Goal: Task Accomplishment & Management: Manage account settings

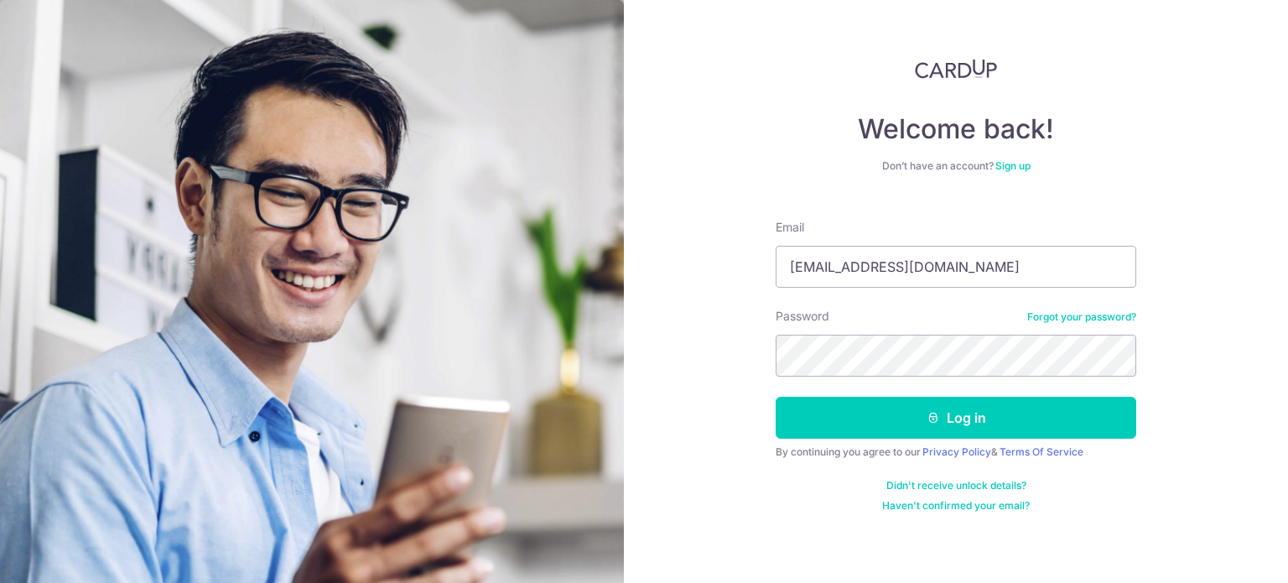
type input "[EMAIL_ADDRESS][DOMAIN_NAME]"
click at [776, 397] on button "Log in" at bounding box center [956, 418] width 361 height 42
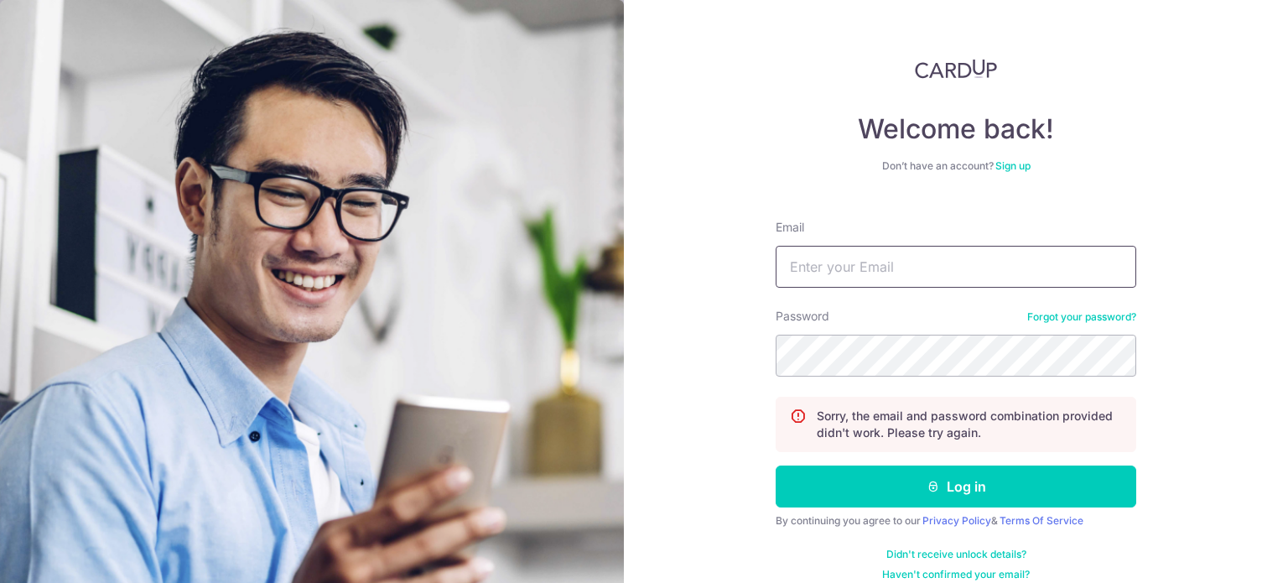
click at [876, 274] on input "Email" at bounding box center [956, 267] width 361 height 42
type input "t.huiming@gmail.com"
click at [776, 465] on button "Log in" at bounding box center [956, 486] width 361 height 42
click at [849, 277] on input "Email" at bounding box center [956, 267] width 361 height 42
click at [843, 266] on input "Email" at bounding box center [956, 267] width 361 height 42
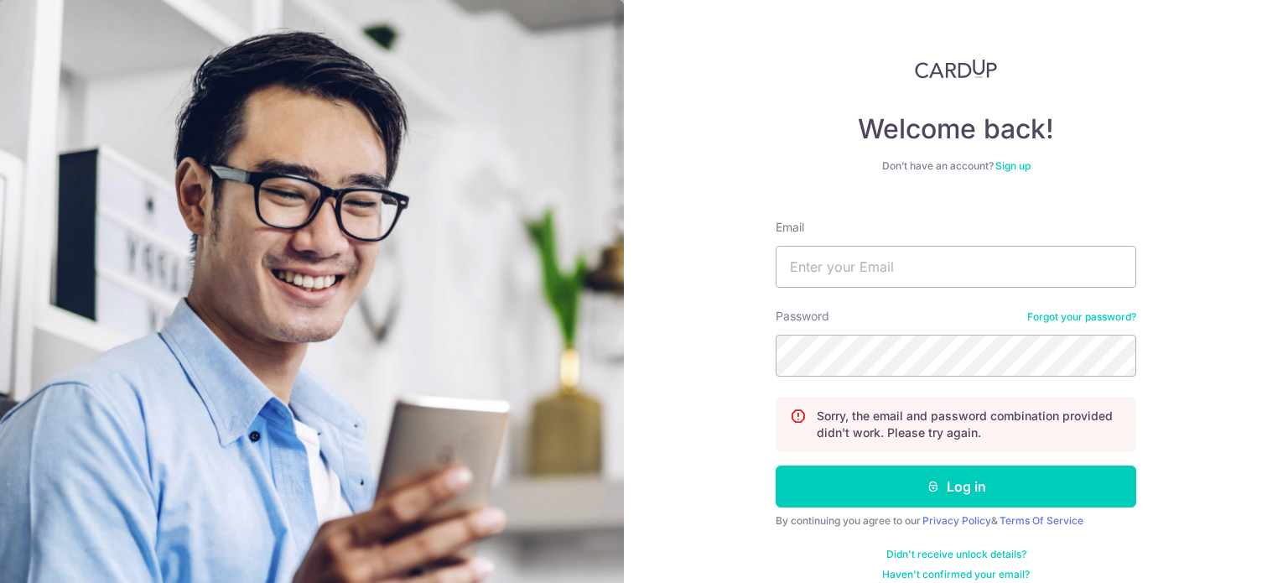
drag, startPoint x: 715, startPoint y: 263, endPoint x: 711, endPoint y: 253, distance: 10.1
click at [715, 263] on div "Welcome back! Don’t have an account? Sign up Email Password Forgot your passwor…" at bounding box center [956, 291] width 664 height 583
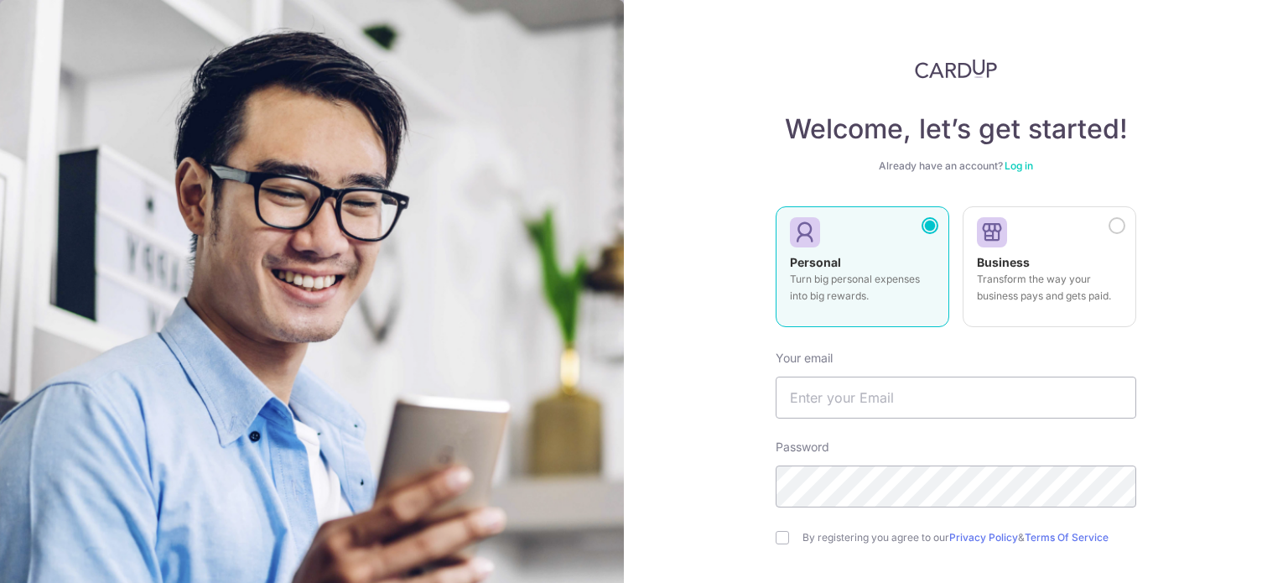
click at [1014, 163] on link "Log in" at bounding box center [1019, 165] width 29 height 13
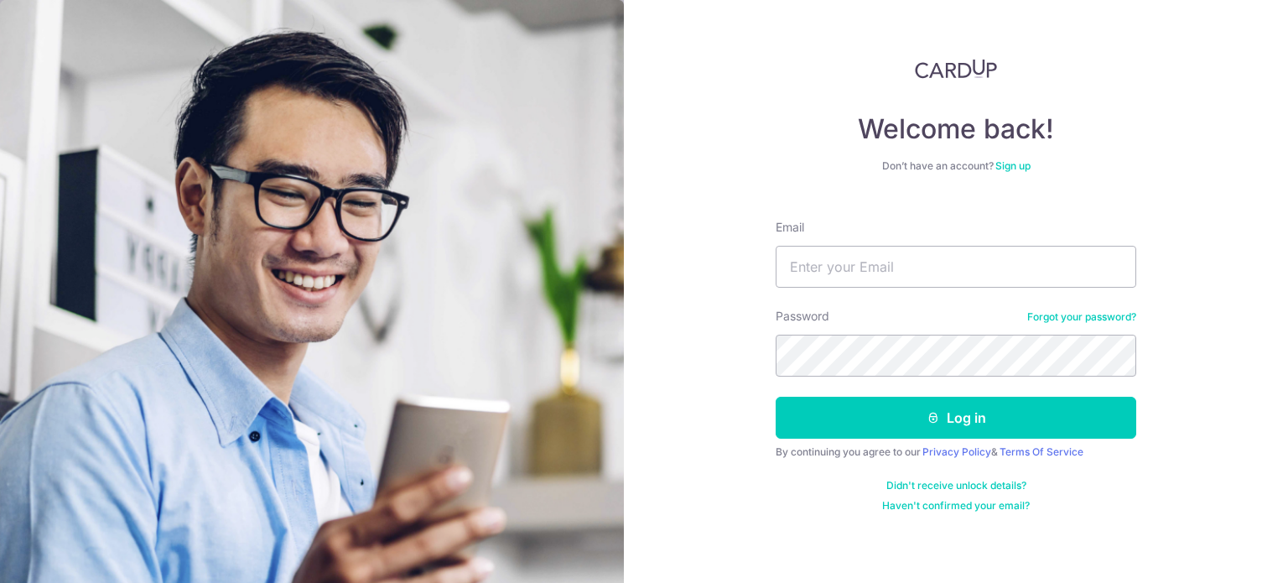
click at [1045, 315] on link "Forgot your password?" at bounding box center [1081, 316] width 109 height 13
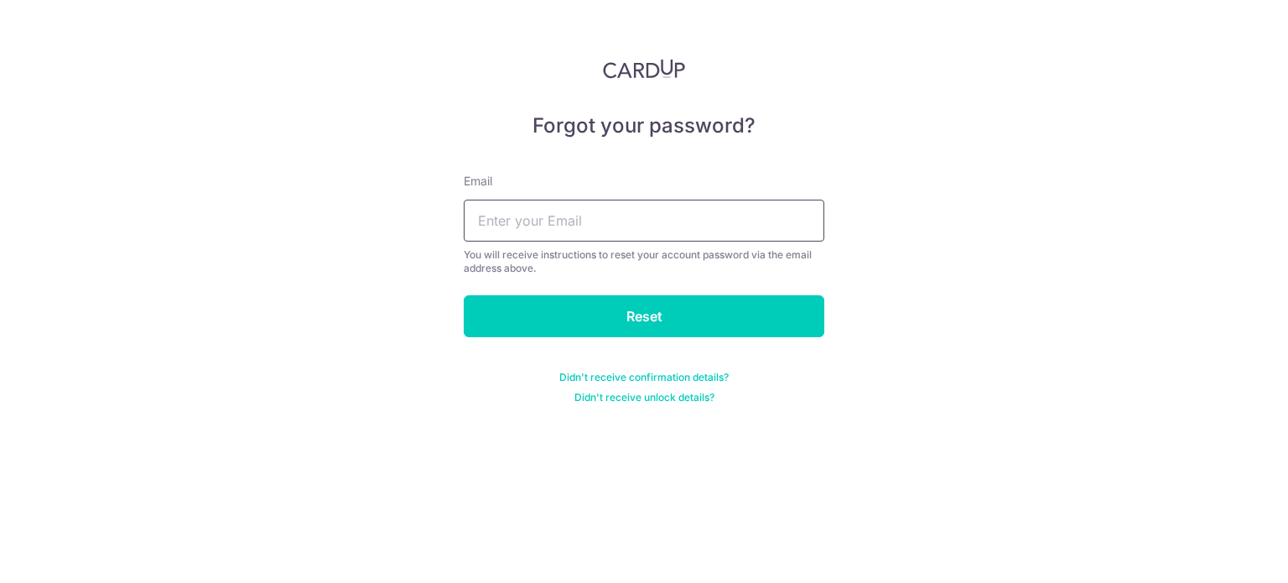
click at [506, 227] on input "text" at bounding box center [644, 221] width 361 height 42
type input "[EMAIL_ADDRESS][DOMAIN_NAME]"
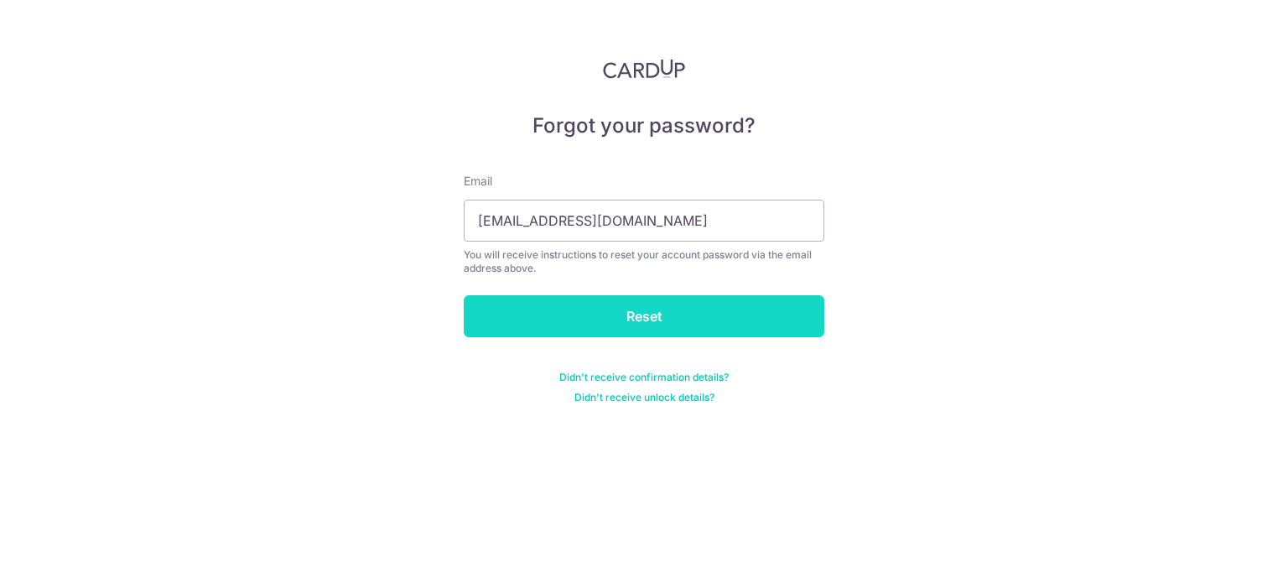
click at [590, 324] on input "Reset" at bounding box center [644, 316] width 361 height 42
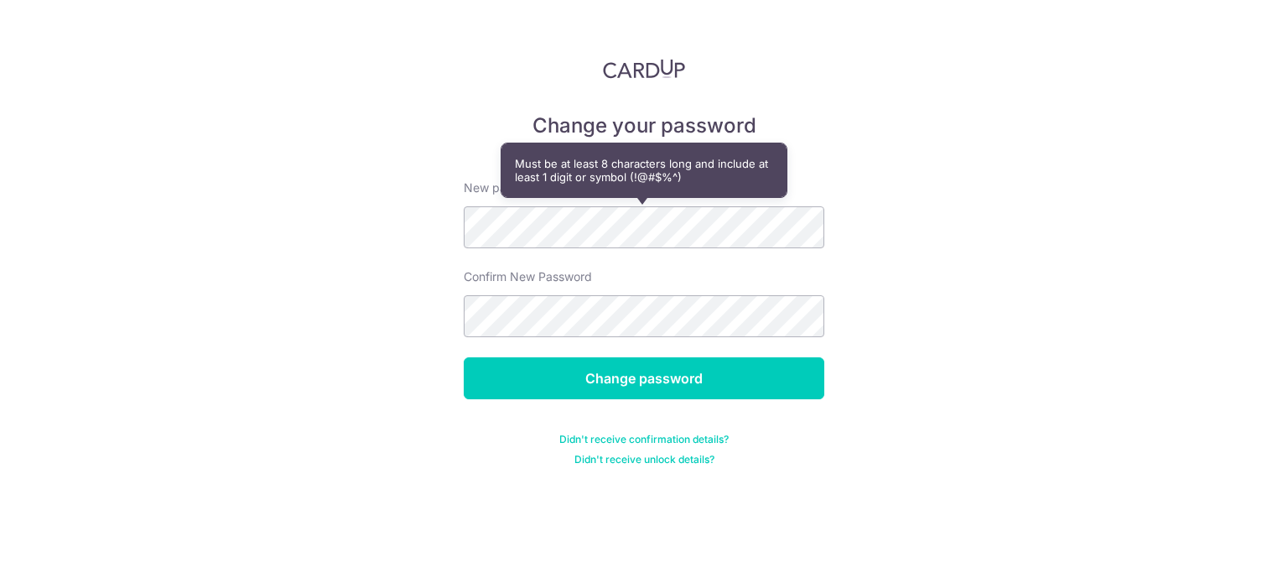
click at [414, 225] on div "Change your password New password Confirm New Password Change password Didn't r…" at bounding box center [644, 291] width 1288 height 583
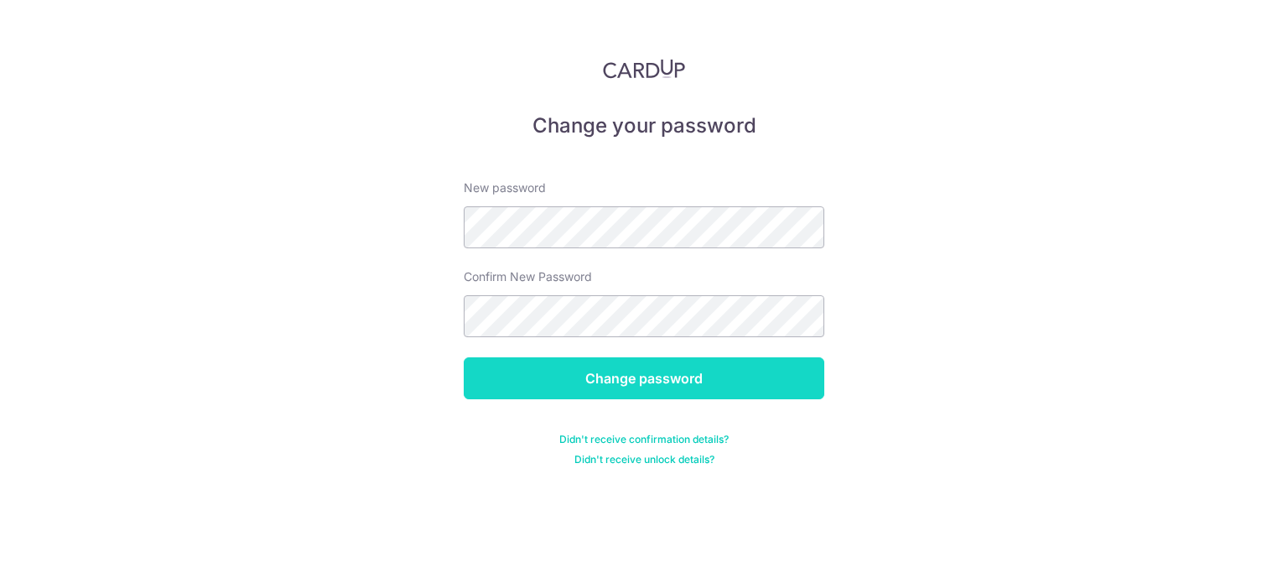
click at [634, 375] on input "Change password" at bounding box center [644, 378] width 361 height 42
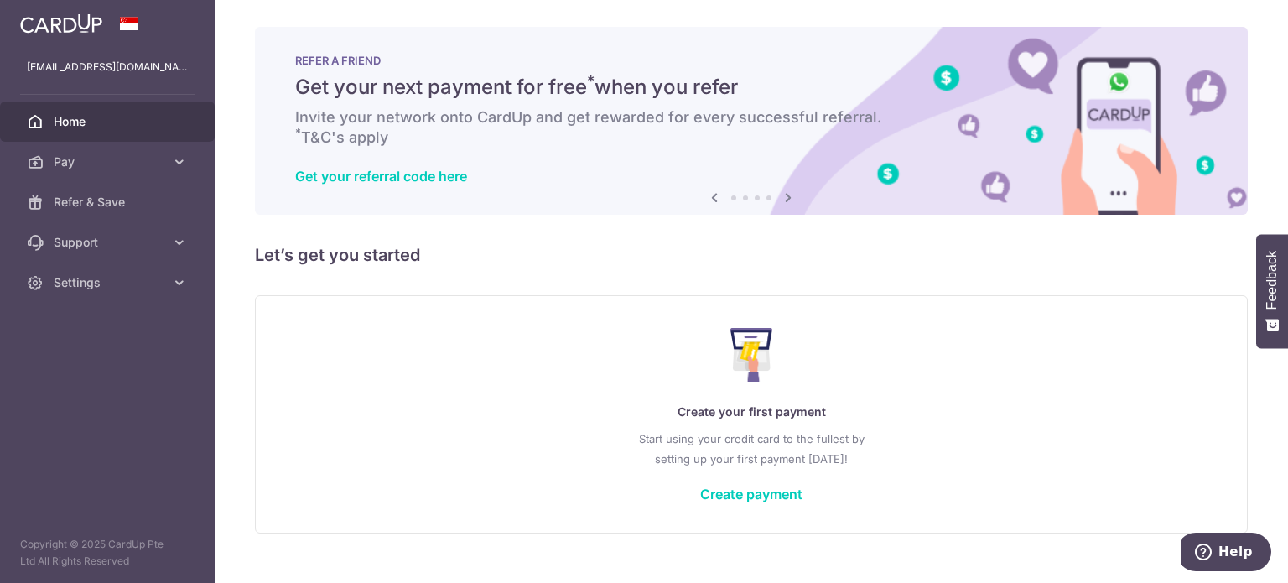
scroll to position [29, 0]
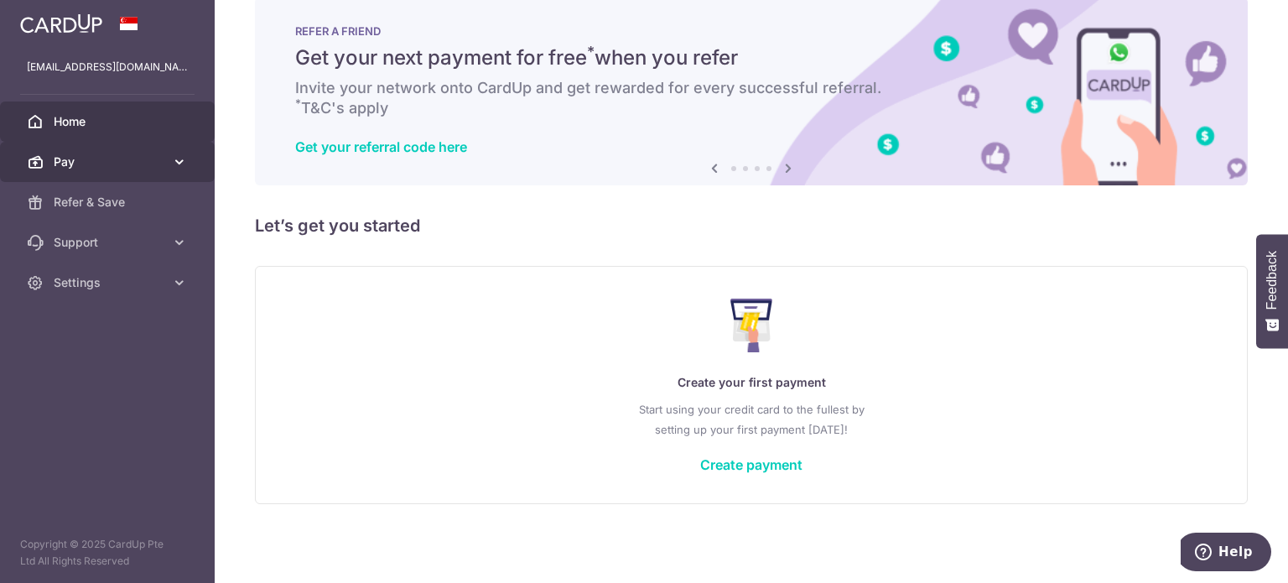
click at [152, 157] on span "Pay" at bounding box center [109, 161] width 111 height 17
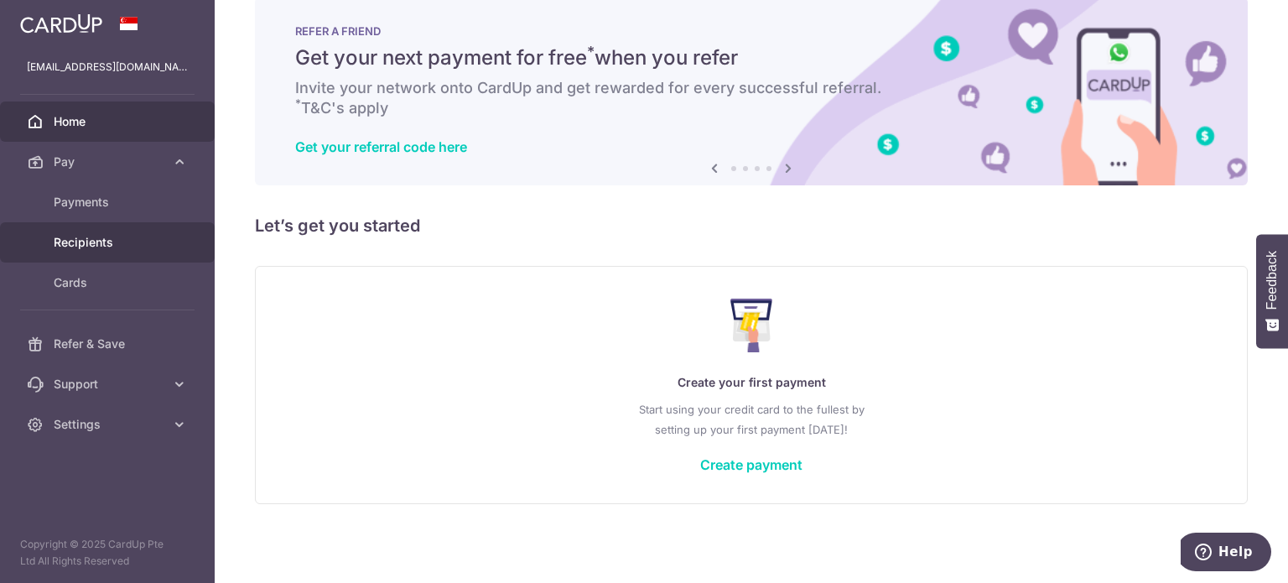
click at [138, 234] on span "Recipients" at bounding box center [109, 242] width 111 height 17
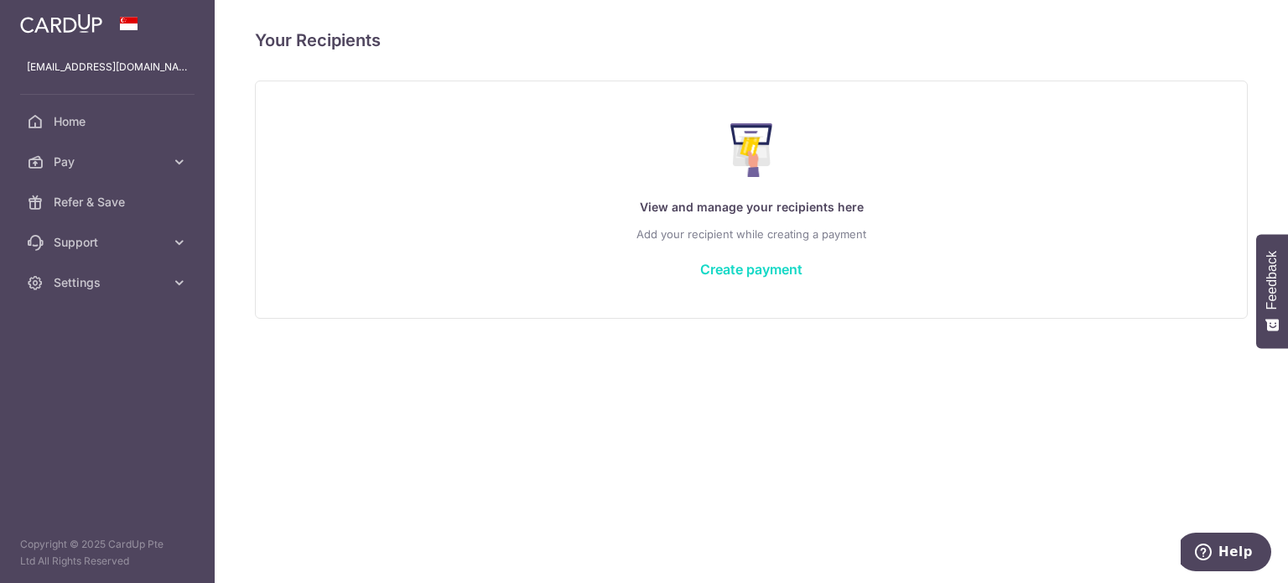
click at [723, 261] on link "Create payment" at bounding box center [751, 269] width 102 height 17
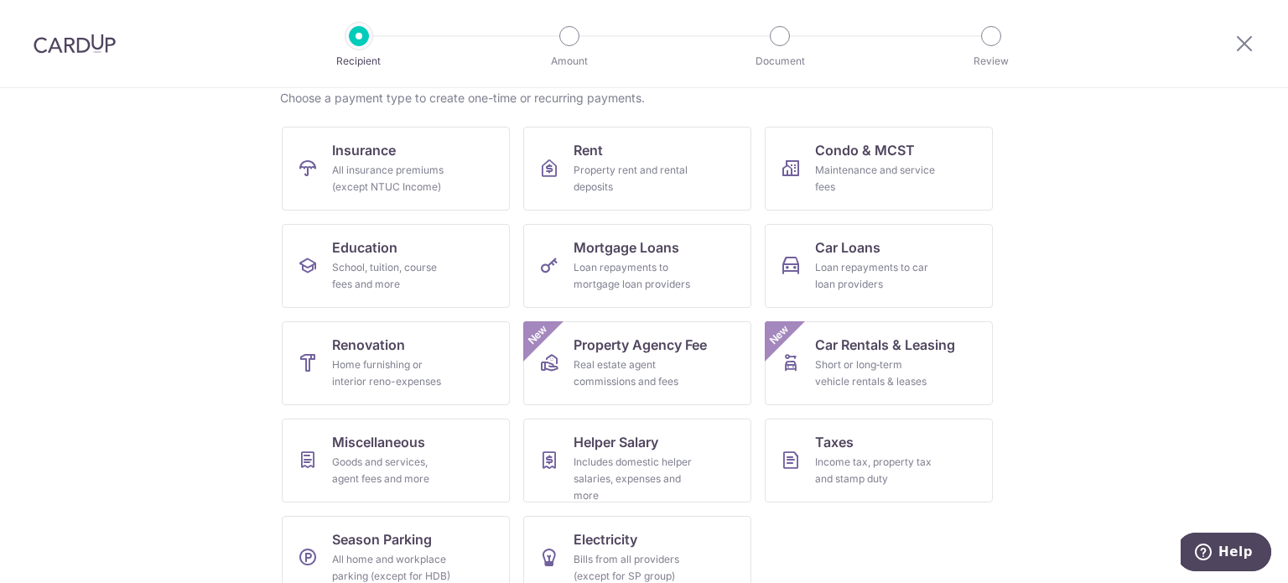
scroll to position [167, 0]
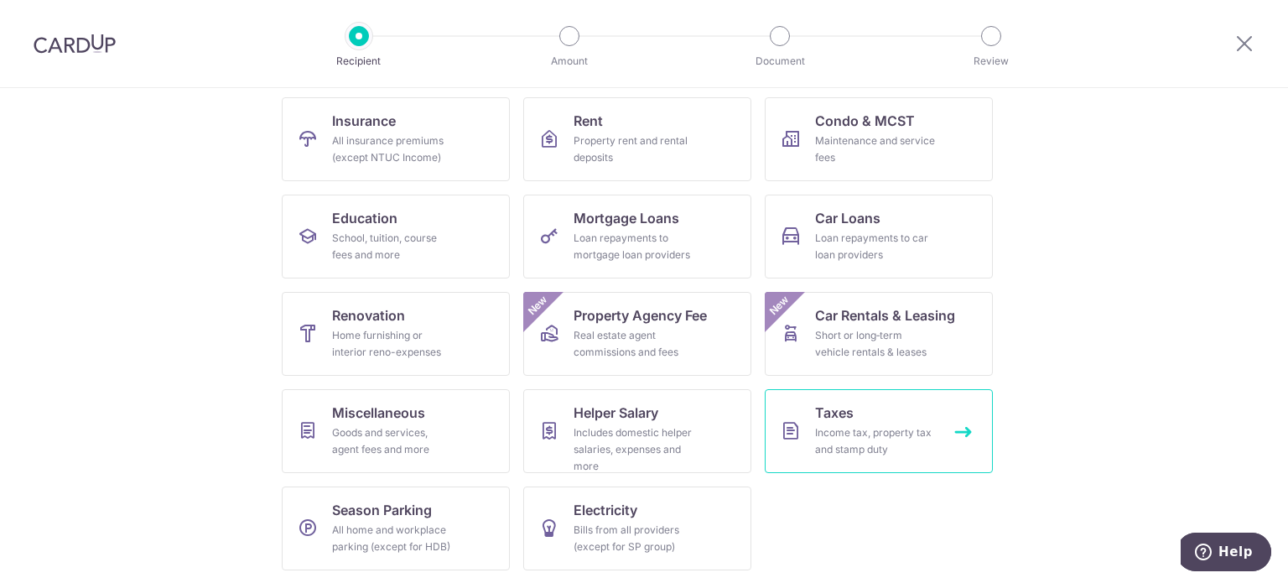
click at [829, 425] on div "Income tax, property tax and stamp duty" at bounding box center [875, 441] width 121 height 34
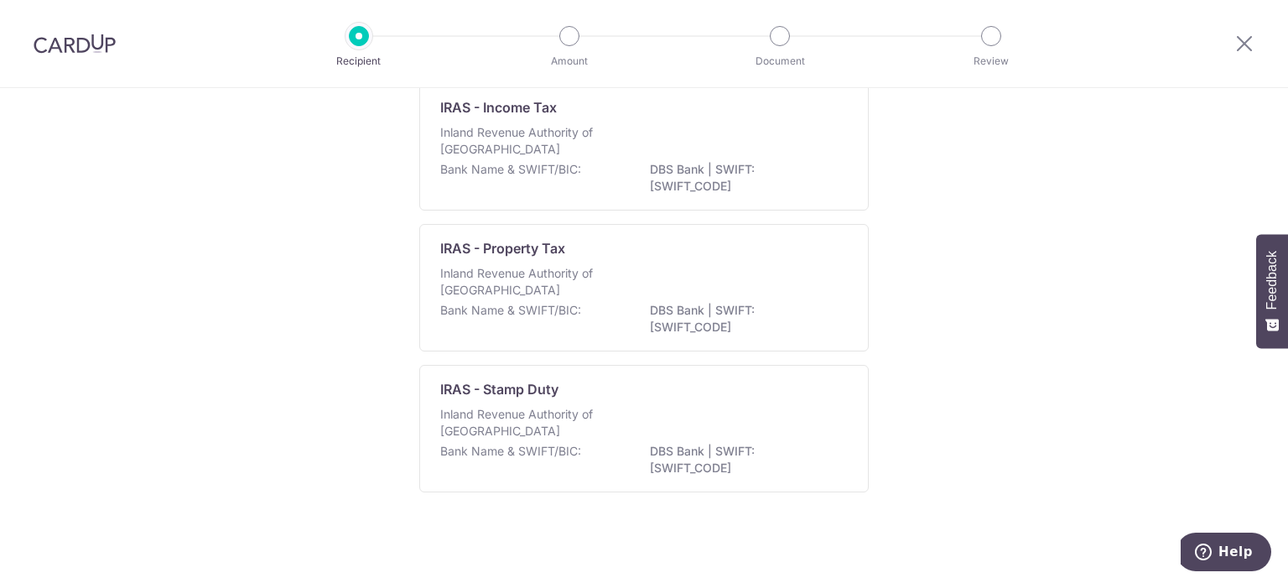
scroll to position [62, 0]
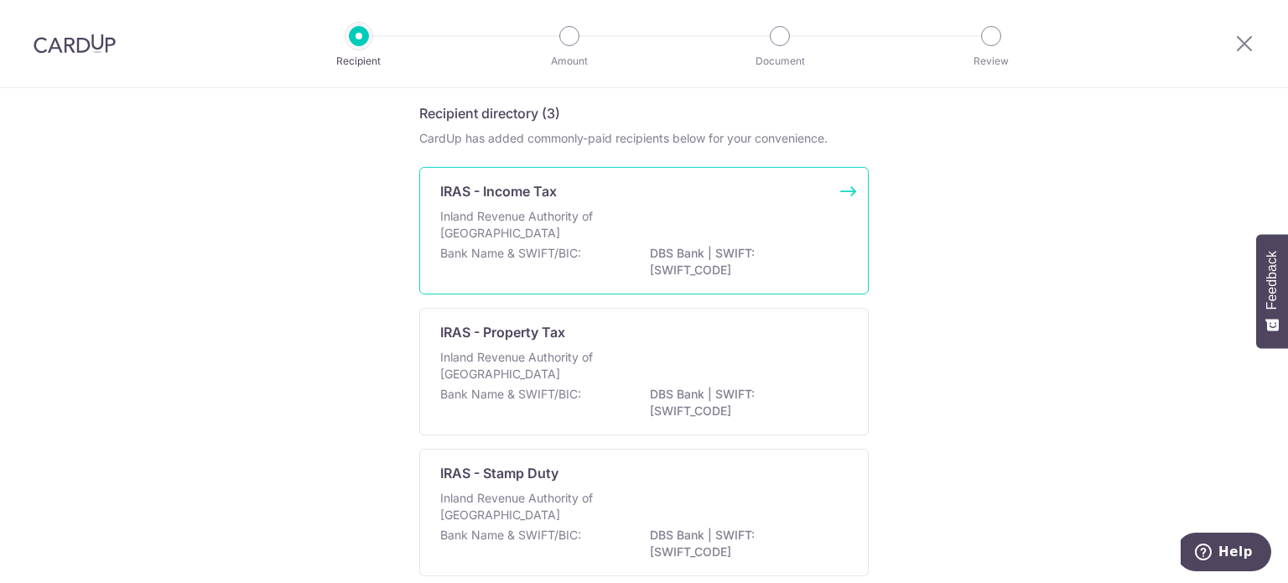
click at [782, 199] on div "IRAS - Income Tax" at bounding box center [633, 191] width 387 height 20
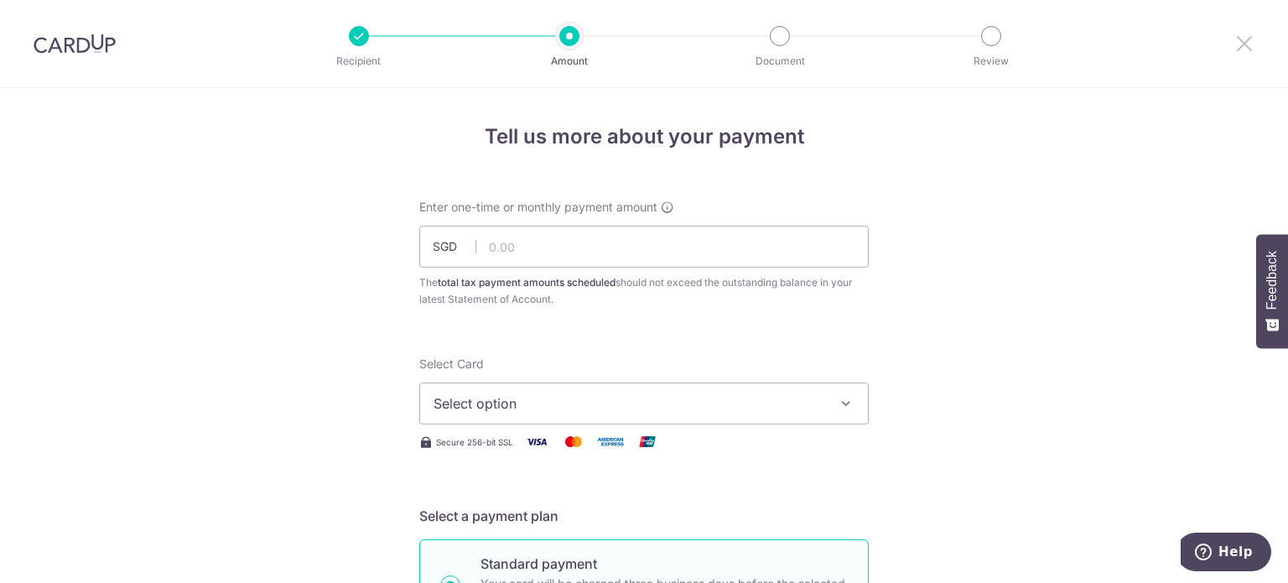
drag, startPoint x: 1237, startPoint y: 43, endPoint x: 731, endPoint y: 70, distance: 506.5
click at [1237, 43] on icon at bounding box center [1245, 43] width 20 height 21
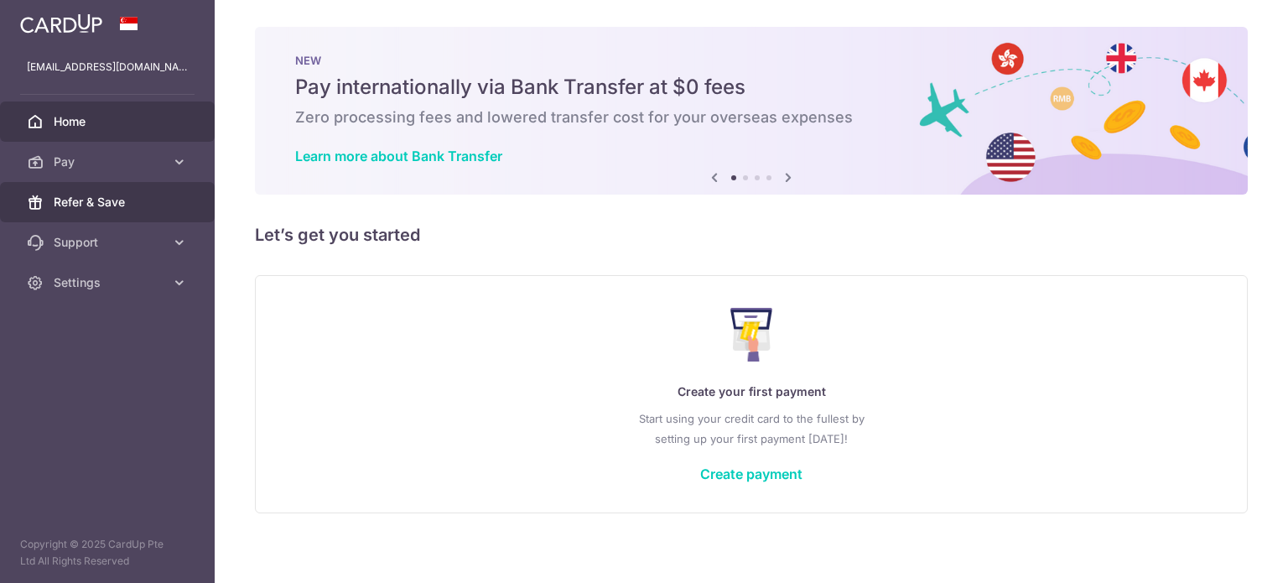
click at [127, 205] on span "Refer & Save" at bounding box center [109, 202] width 111 height 17
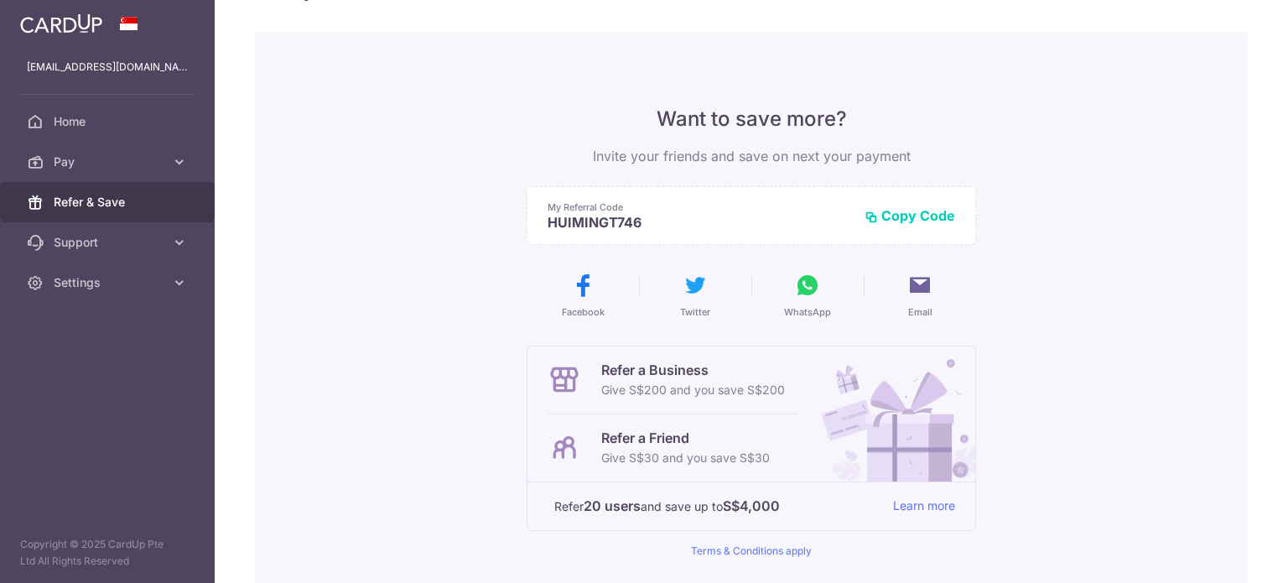
scroll to position [84, 0]
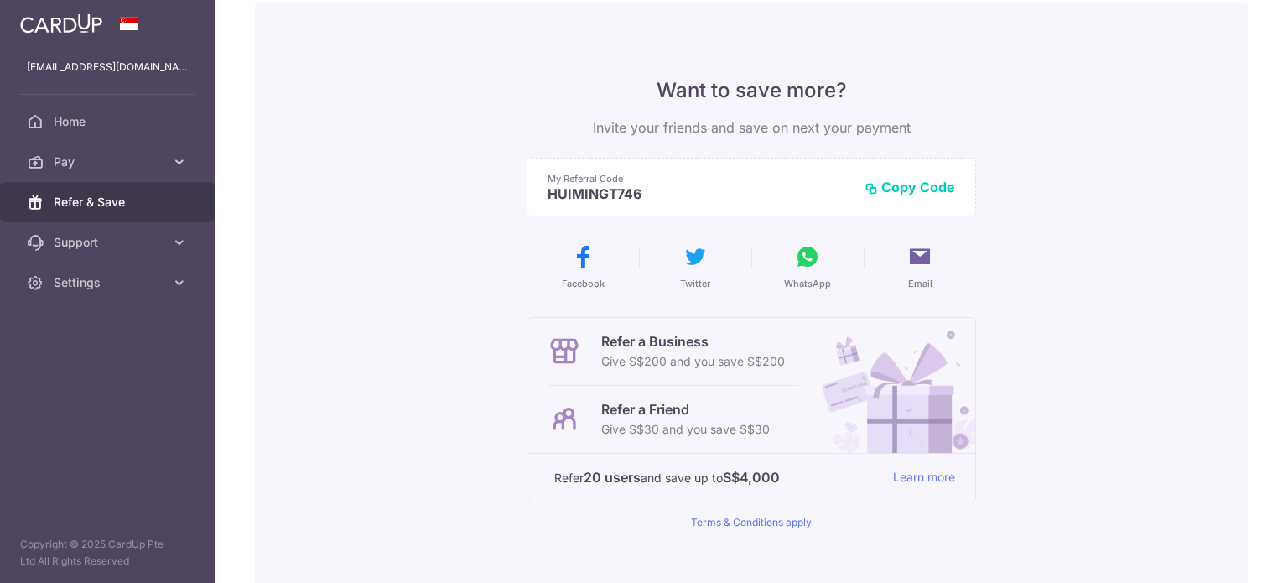
click at [808, 252] on icon at bounding box center [807, 256] width 27 height 27
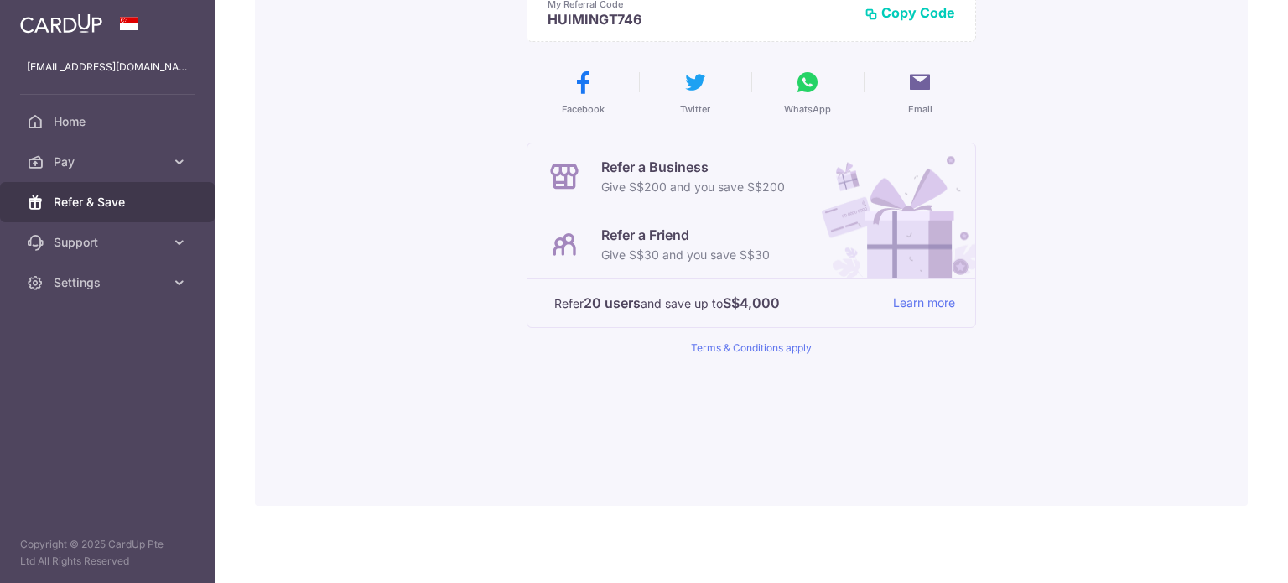
scroll to position [0, 0]
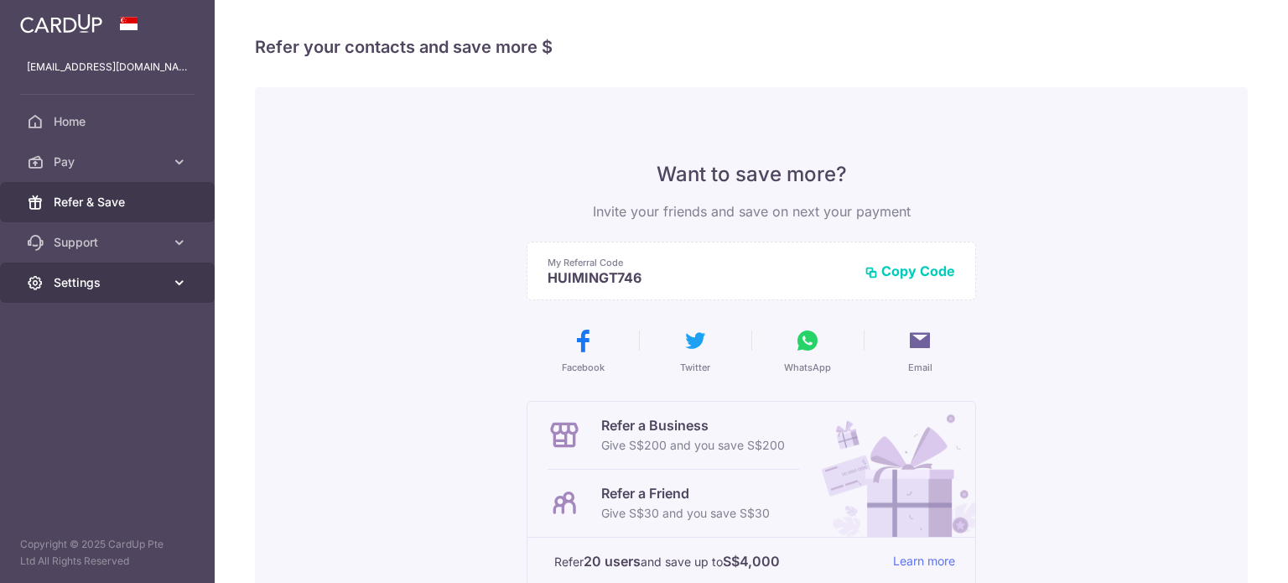
click at [115, 285] on span "Settings" at bounding box center [109, 282] width 111 height 17
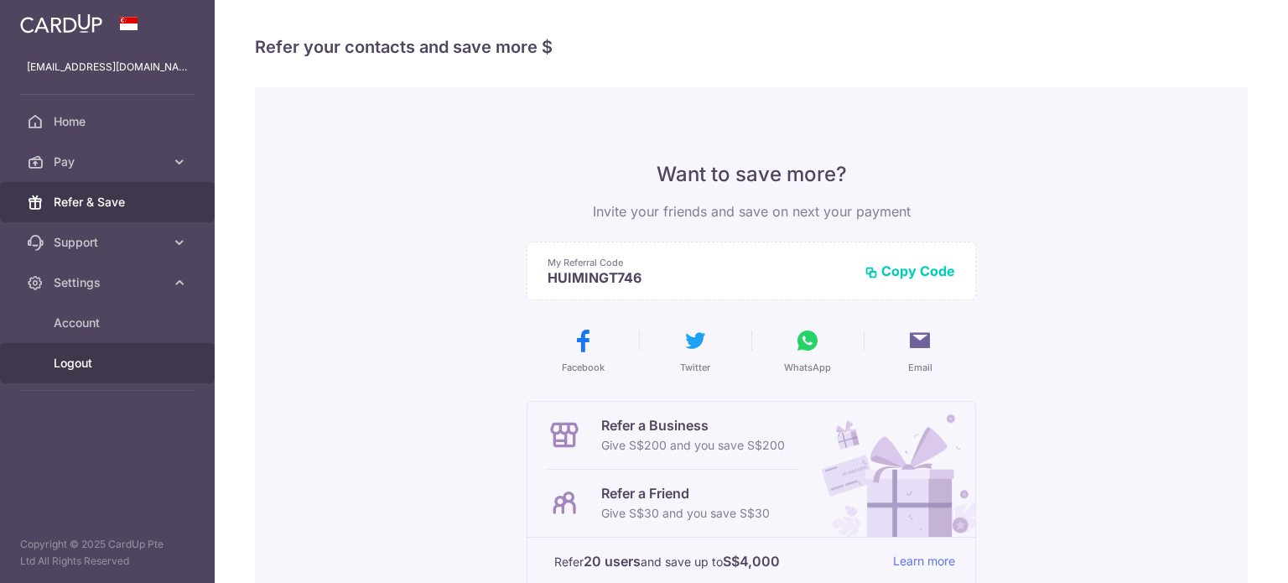
click at [97, 363] on span "Logout" at bounding box center [109, 363] width 111 height 17
